Goal: Obtain resource: Download file/media

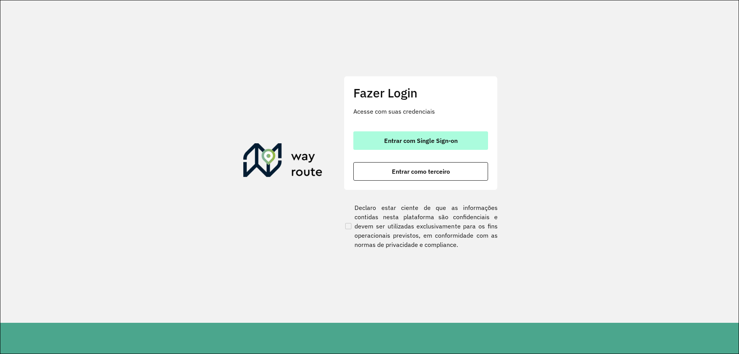
click at [430, 145] on button "Entrar com Single Sign-on" at bounding box center [420, 140] width 135 height 18
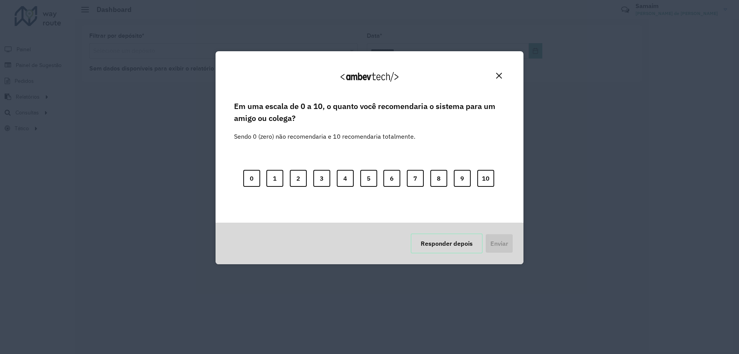
click at [427, 245] on button "Responder depois" at bounding box center [447, 243] width 72 height 20
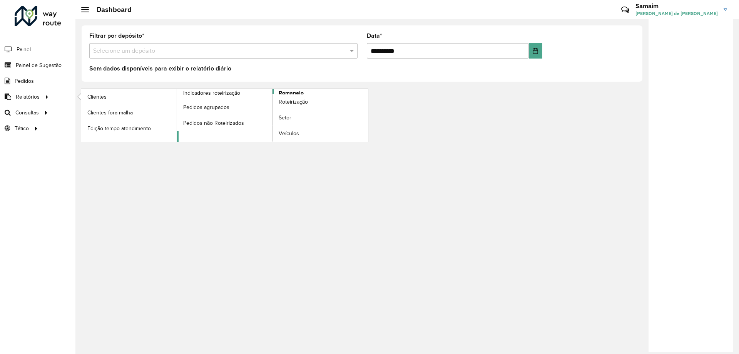
click at [281, 92] on span "Romaneio" at bounding box center [291, 93] width 25 height 8
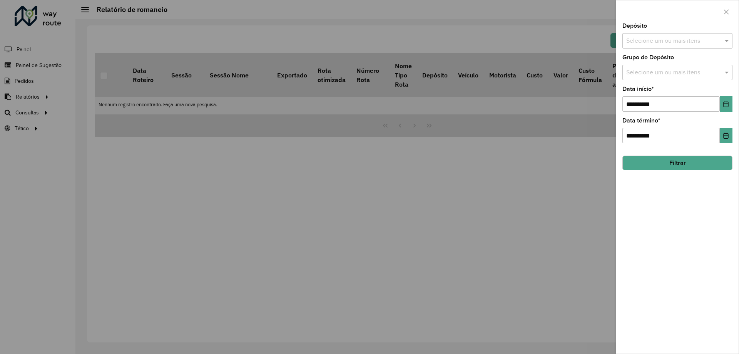
click at [663, 24] on div "Depósito Selecione um ou mais itens" at bounding box center [678, 35] width 110 height 25
click at [673, 44] on input "text" at bounding box center [673, 41] width 99 height 9
click at [665, 65] on button "Selecionar Todos" at bounding box center [650, 65] width 49 height 12
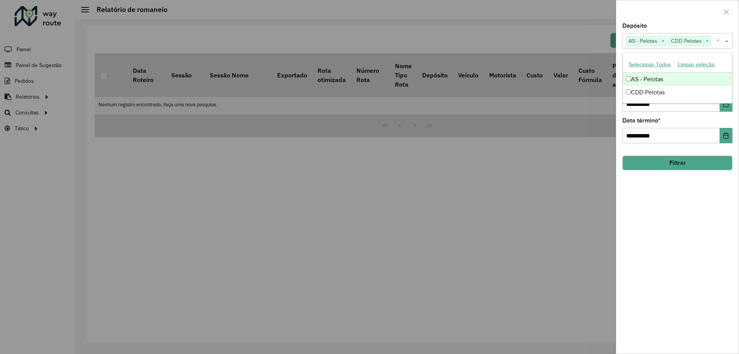
click at [688, 10] on div at bounding box center [677, 11] width 122 height 23
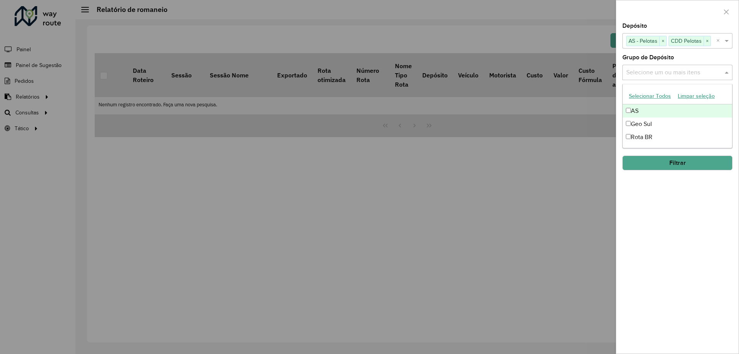
click at [681, 69] on input "text" at bounding box center [673, 72] width 99 height 9
click at [659, 94] on button "Selecionar Todos" at bounding box center [650, 96] width 49 height 12
click at [661, 196] on div "**********" at bounding box center [677, 188] width 122 height 330
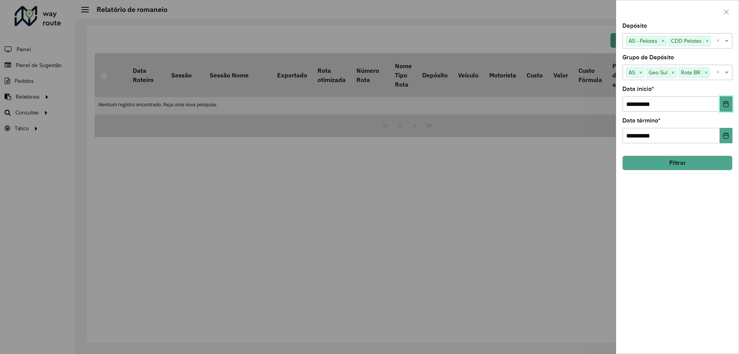
click at [723, 104] on button "Choose Date" at bounding box center [726, 103] width 13 height 15
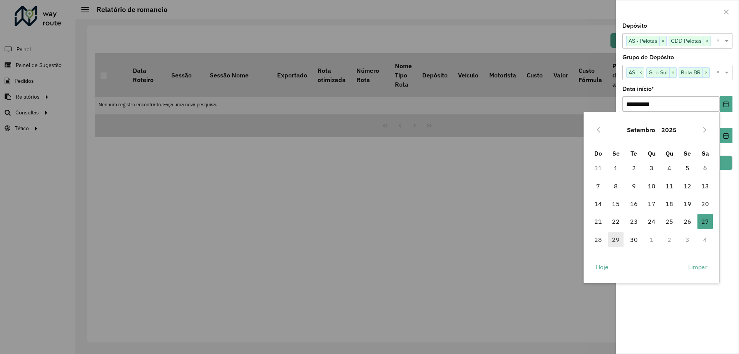
click at [616, 239] on span "29" at bounding box center [615, 239] width 15 height 15
type input "**********"
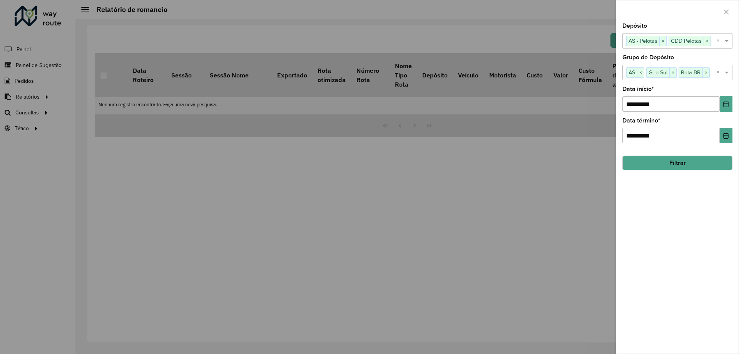
click at [684, 168] on button "Filtrar" at bounding box center [678, 163] width 110 height 15
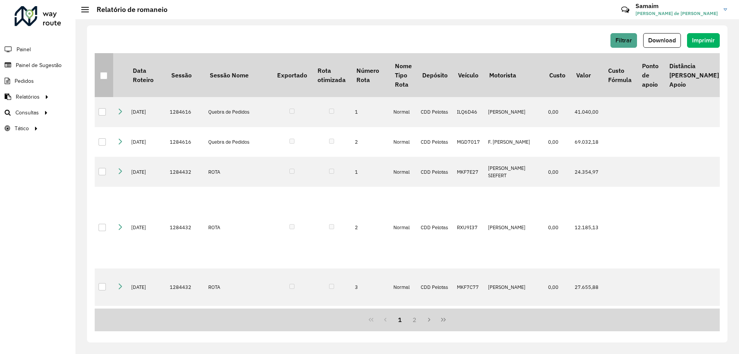
click at [103, 76] on div at bounding box center [103, 75] width 7 height 7
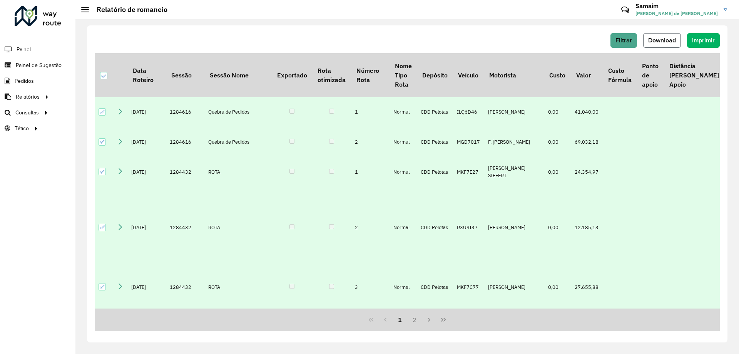
click at [671, 41] on span "Download" at bounding box center [662, 40] width 28 height 7
